Goal: Task Accomplishment & Management: Use online tool/utility

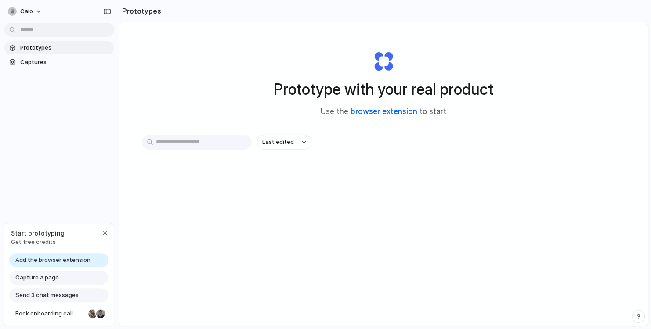
click at [369, 111] on link "browser extension" at bounding box center [384, 111] width 67 height 9
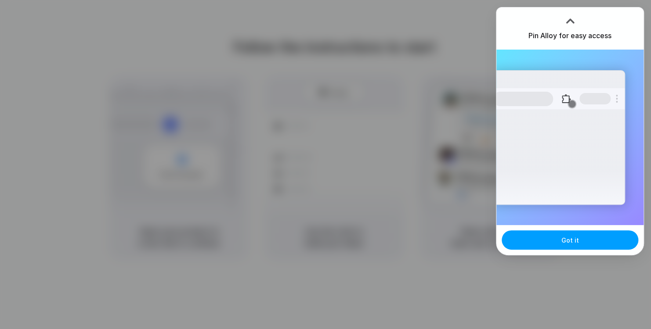
click at [542, 239] on button "Got it" at bounding box center [570, 240] width 137 height 19
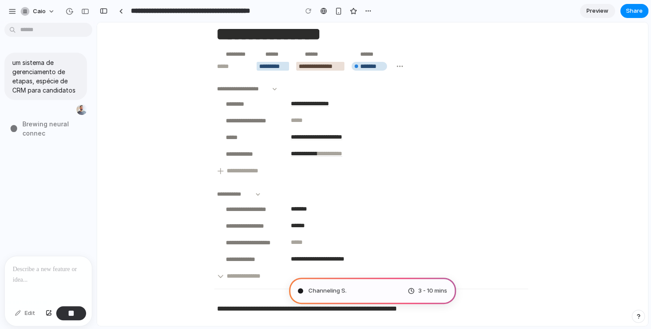
type input "**********"
